Goal: Task Accomplishment & Management: Complete application form

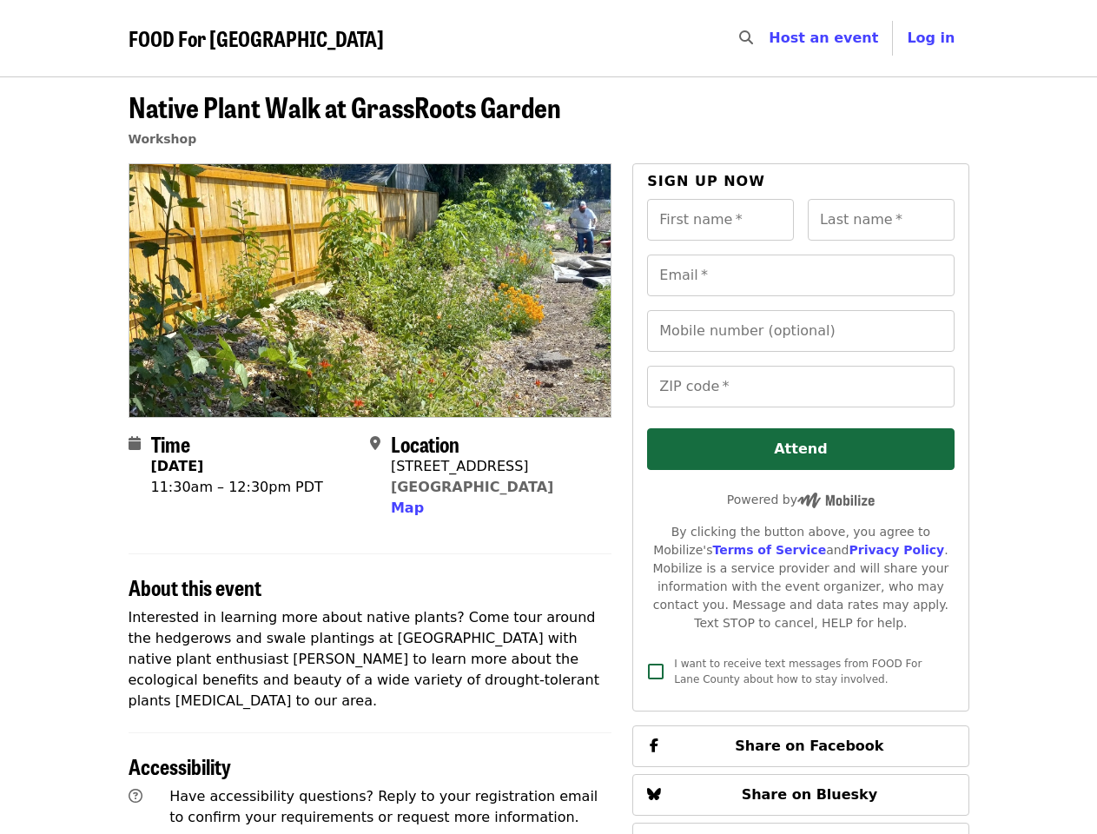
click at [548, 417] on div at bounding box center [371, 290] width 484 height 254
click at [753, 38] on icon "search icon" at bounding box center [746, 38] width 14 height 17
click at [936, 38] on span "Log in" at bounding box center [931, 38] width 48 height 17
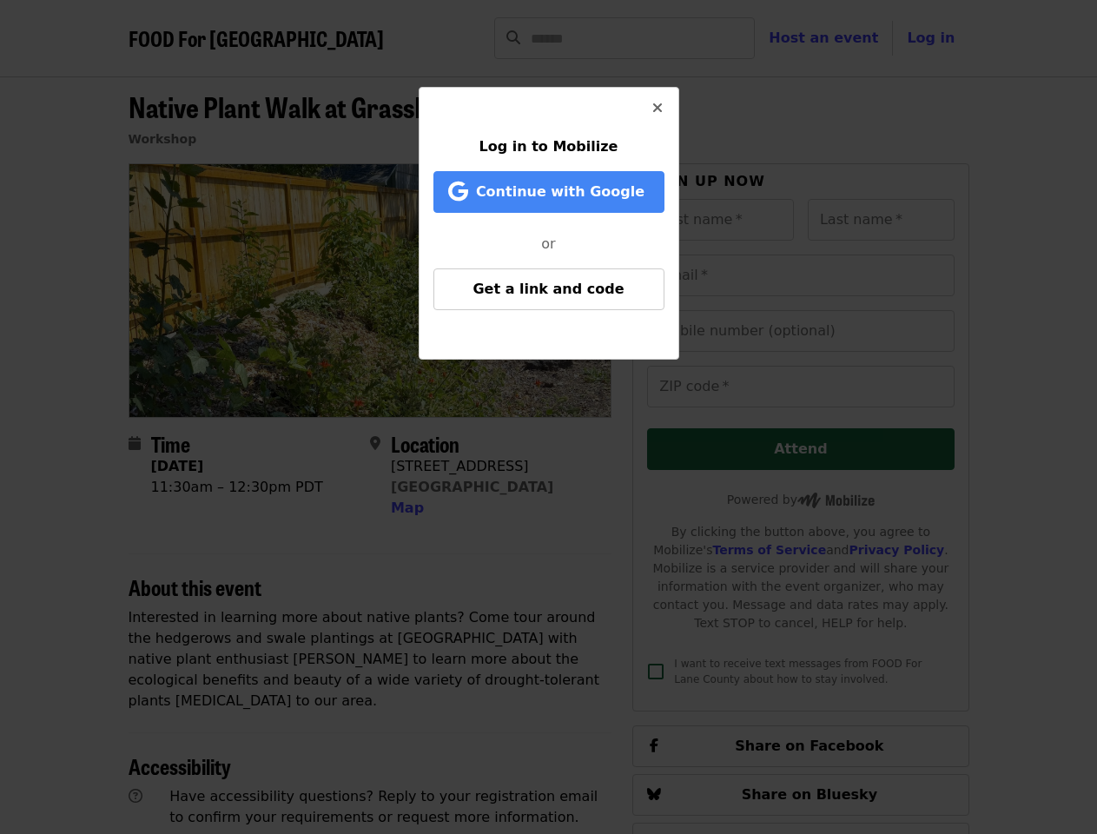
click at [405, 508] on div "Log in to Mobilize Continue with Google or Get a link and code" at bounding box center [548, 417] width 1097 height 834
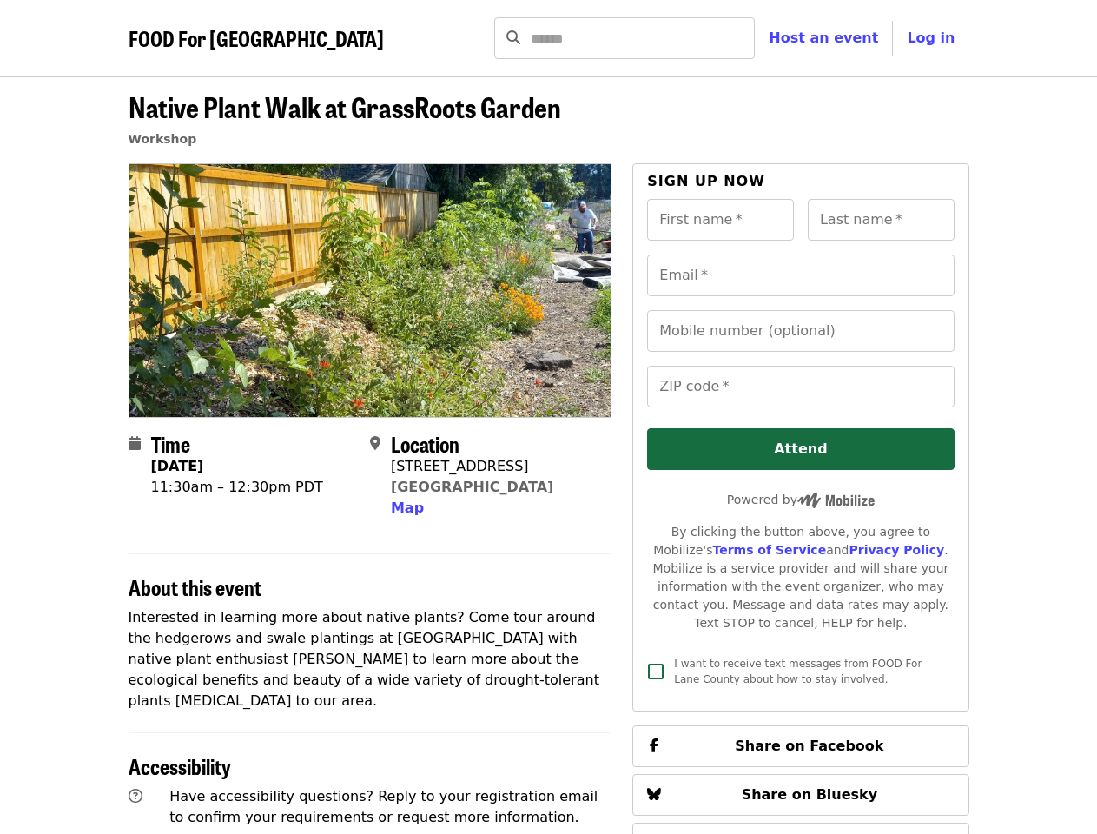
click at [720, 220] on input "First name   *" at bounding box center [720, 220] width 147 height 42
click at [881, 220] on input "Last name   *" at bounding box center [881, 220] width 147 height 42
click at [800, 275] on input "Email   *" at bounding box center [800, 276] width 307 height 42
click at [800, 331] on input "Mobile number (optional)" at bounding box center [800, 331] width 307 height 42
click at [800, 387] on input "ZIP code   *" at bounding box center [800, 387] width 307 height 42
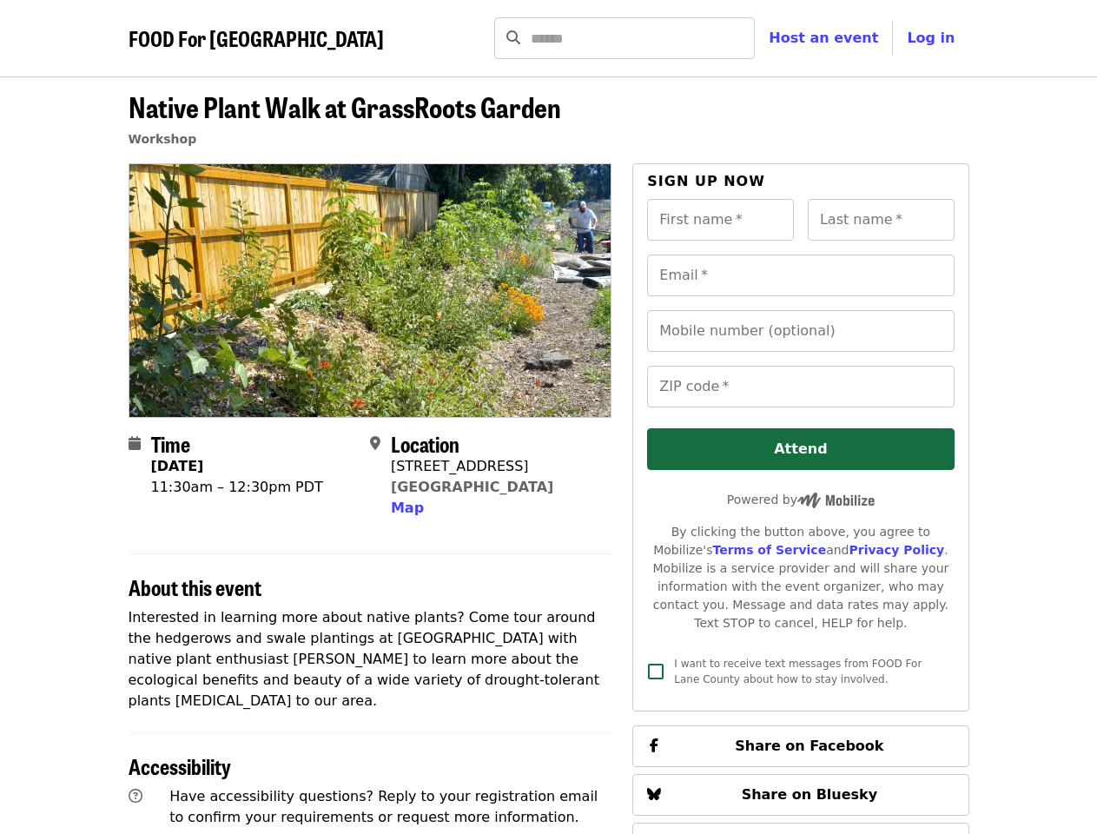
click at [800, 737] on span "Share on Facebook" at bounding box center [809, 745] width 149 height 17
